Goal: Find specific page/section: Find specific page/section

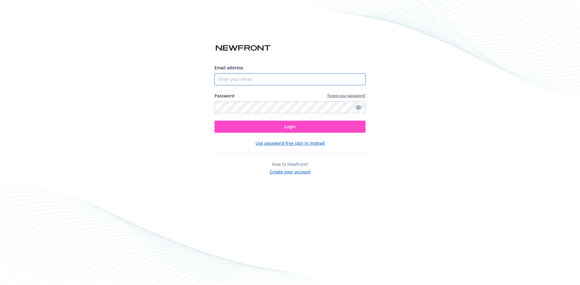
type input "[EMAIL_ADDRESS][DOMAIN_NAME]"
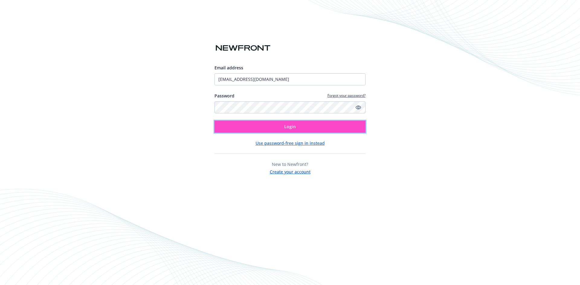
click at [311, 122] on button "Login" at bounding box center [289, 127] width 151 height 12
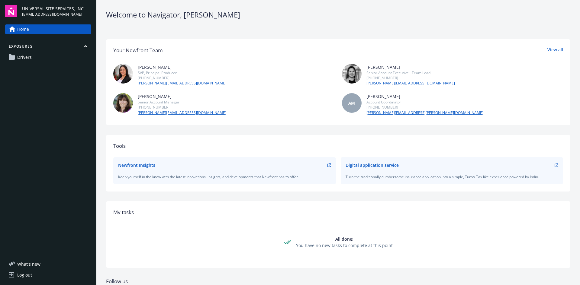
click at [63, 56] on link "Drivers" at bounding box center [48, 58] width 86 height 10
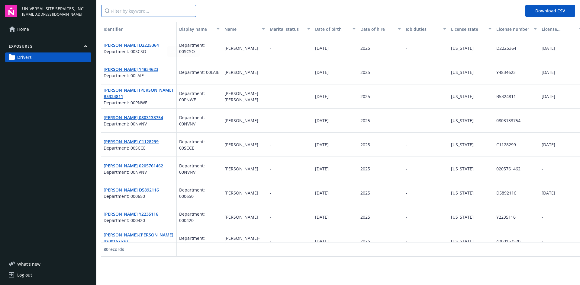
click at [125, 15] on input "Filter by keyword..." at bounding box center [148, 11] width 95 height 12
type input "kalli"
